Goal: Book appointment/travel/reservation

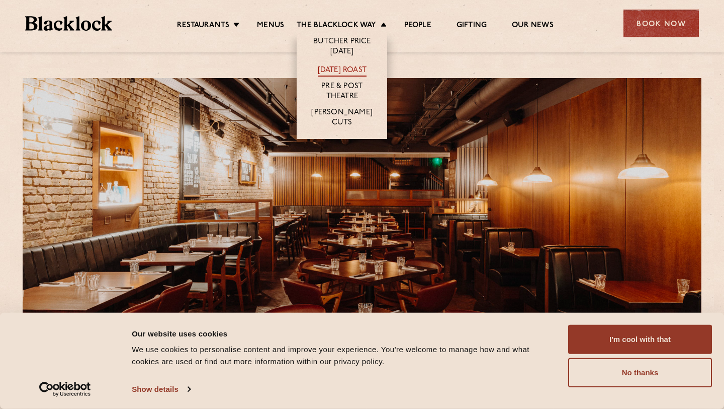
click at [352, 72] on link "[DATE] Roast" at bounding box center [342, 70] width 49 height 11
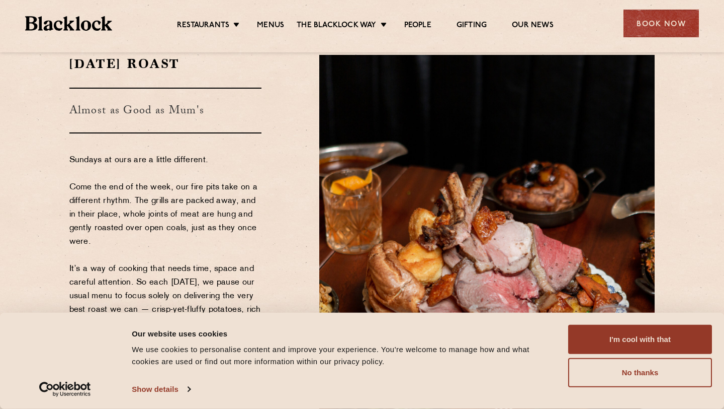
scroll to position [45, 0]
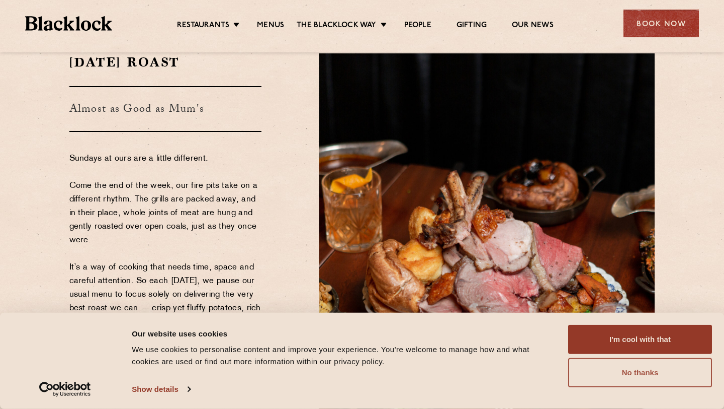
click at [606, 372] on button "No thanks" at bounding box center [641, 372] width 144 height 29
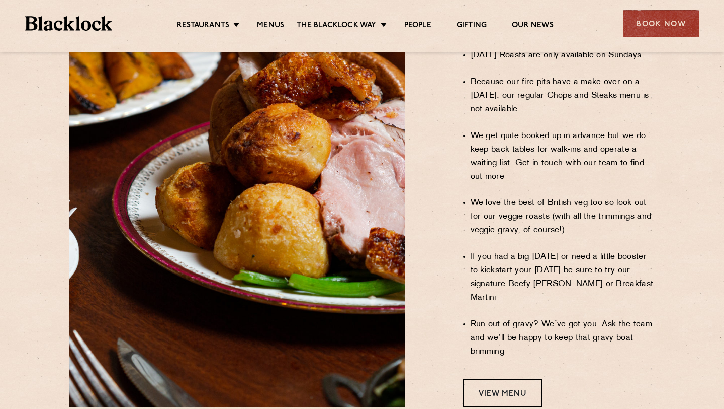
scroll to position [757, 0]
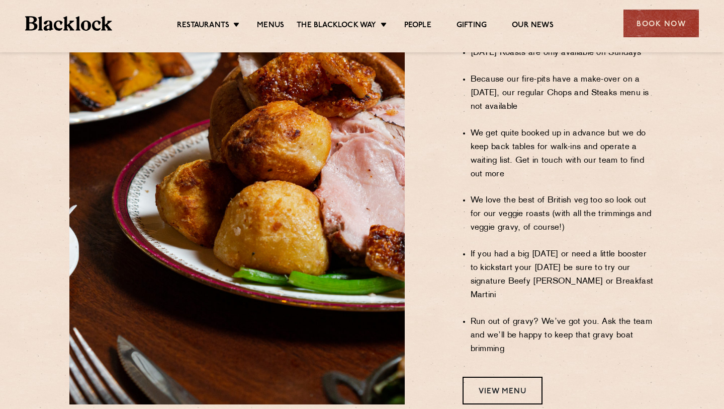
click at [492, 321] on div "Sundays at Blacklock A Handy User's Guide We take Sundays very seriously. So mu…" at bounding box center [538, 96] width 251 height 616
click at [493, 376] on link "View Menu" at bounding box center [503, 390] width 80 height 28
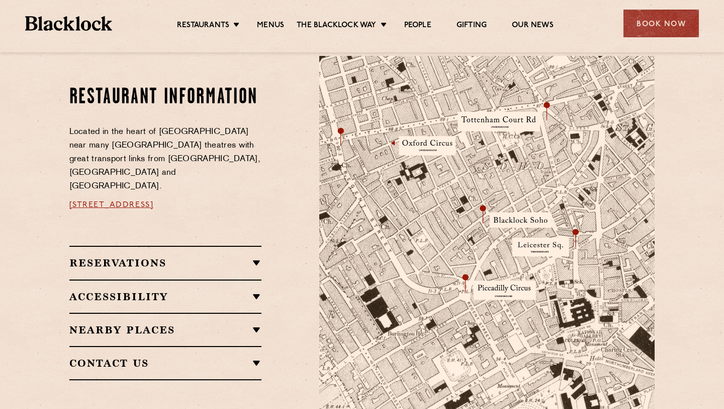
scroll to position [552, 0]
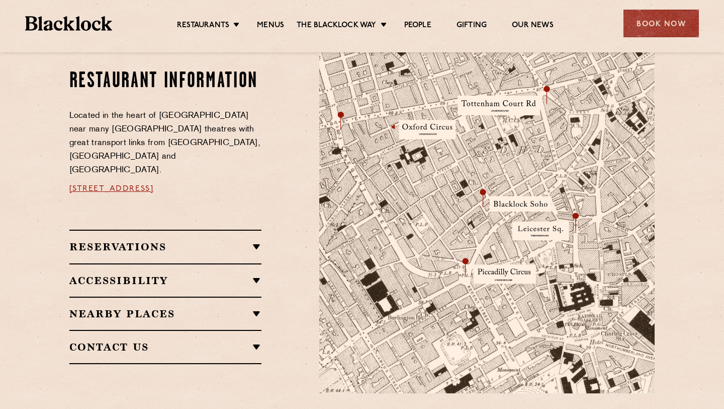
click at [256, 240] on h2 "Reservations" at bounding box center [165, 246] width 193 height 12
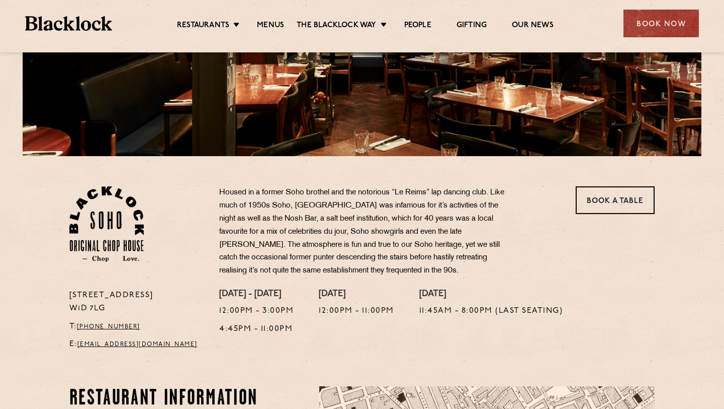
scroll to position [0, 0]
